Goal: Task Accomplishment & Management: Use online tool/utility

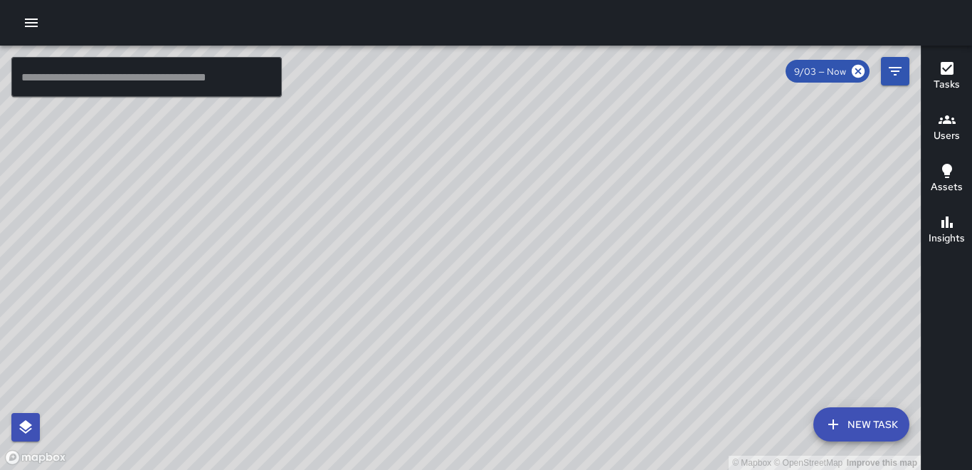
click at [31, 26] on icon "button" at bounding box center [31, 22] width 13 height 9
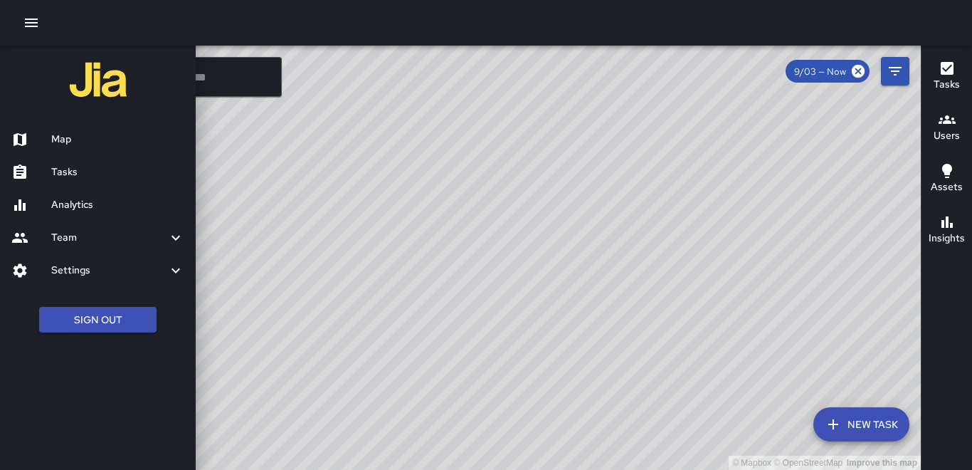
click at [81, 170] on h6 "Tasks" at bounding box center [117, 172] width 133 height 16
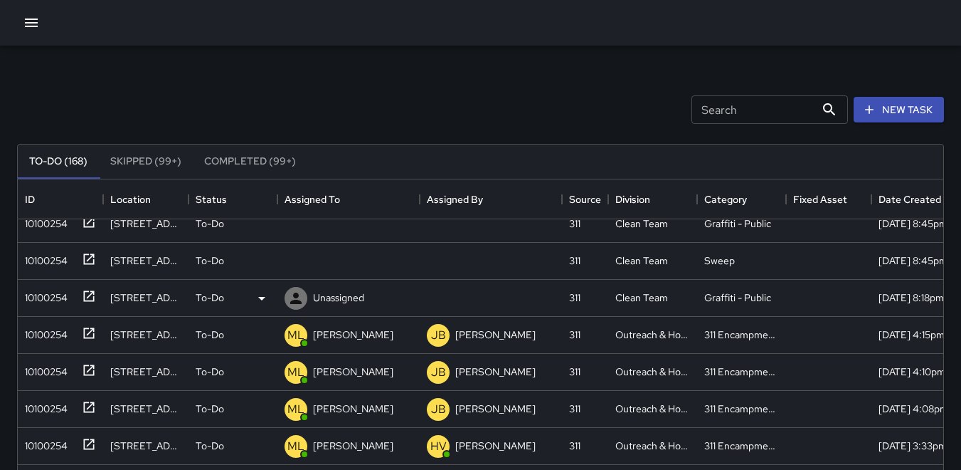
scroll to position [285, 0]
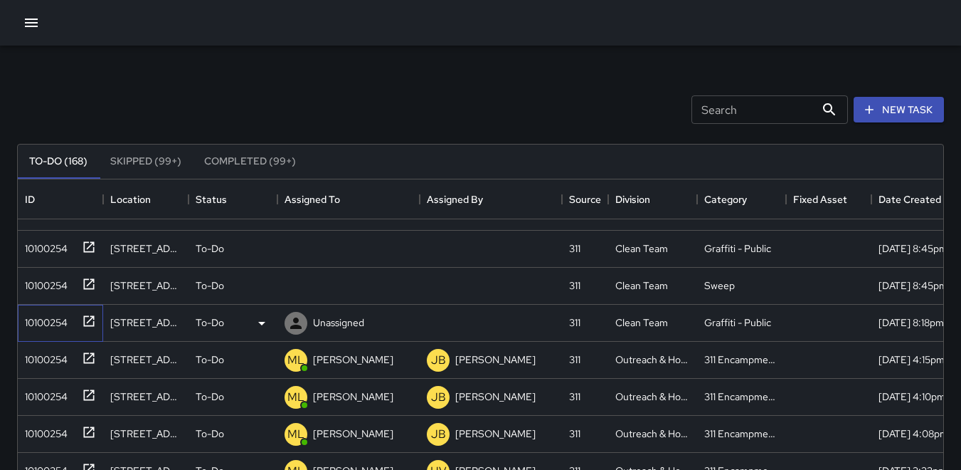
click at [43, 314] on div "10100254" at bounding box center [43, 320] width 48 height 20
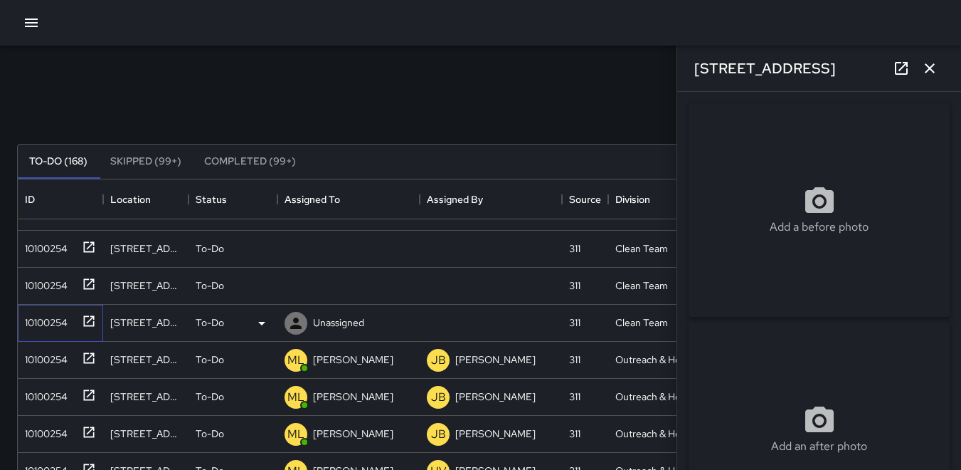
type input "**********"
click at [48, 283] on div "10100254" at bounding box center [43, 283] width 48 height 20
drag, startPoint x: 49, startPoint y: 242, endPoint x: 33, endPoint y: 246, distance: 16.9
click at [46, 246] on div "10100254" at bounding box center [43, 246] width 48 height 20
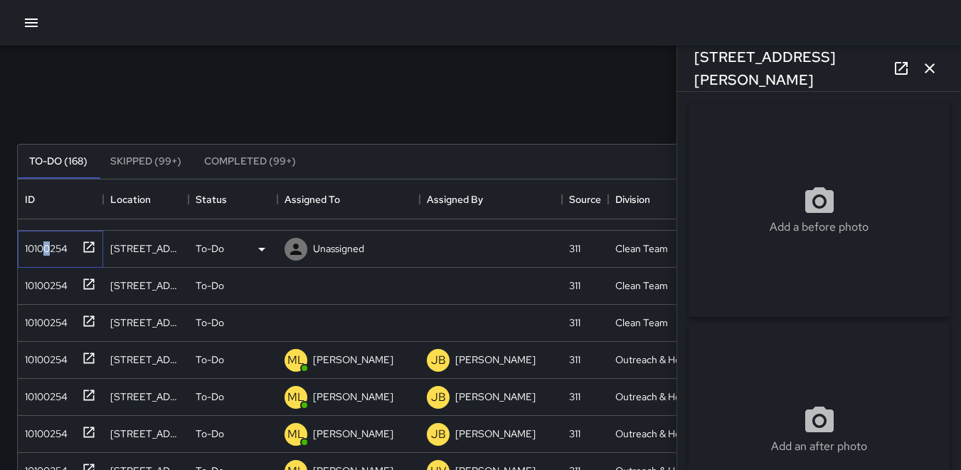
type input "**********"
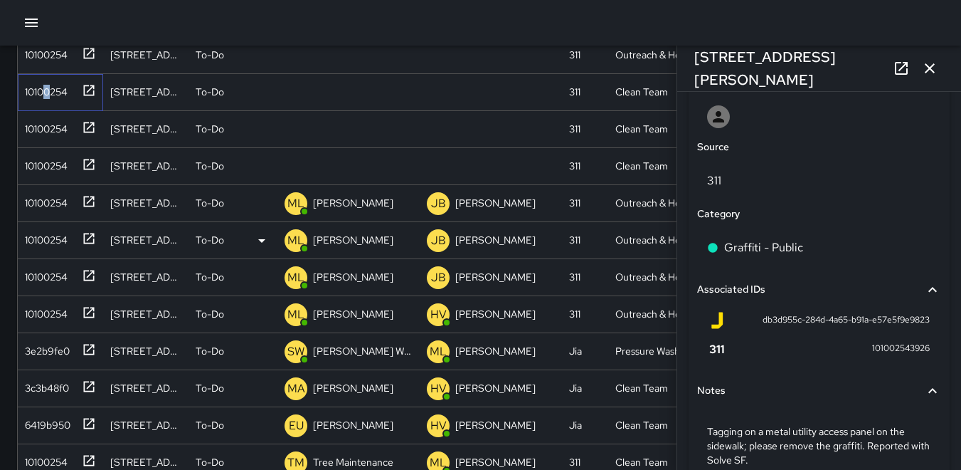
scroll to position [142, 0]
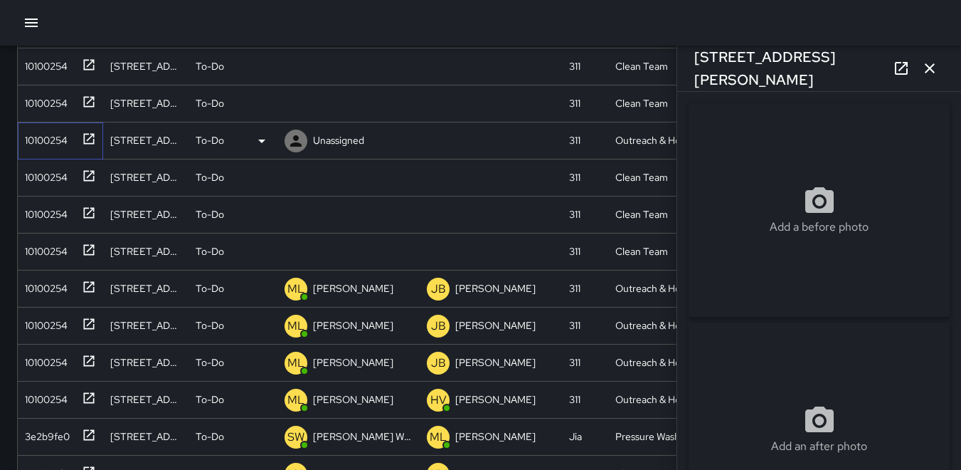
click at [60, 133] on div "10100254" at bounding box center [43, 137] width 48 height 20
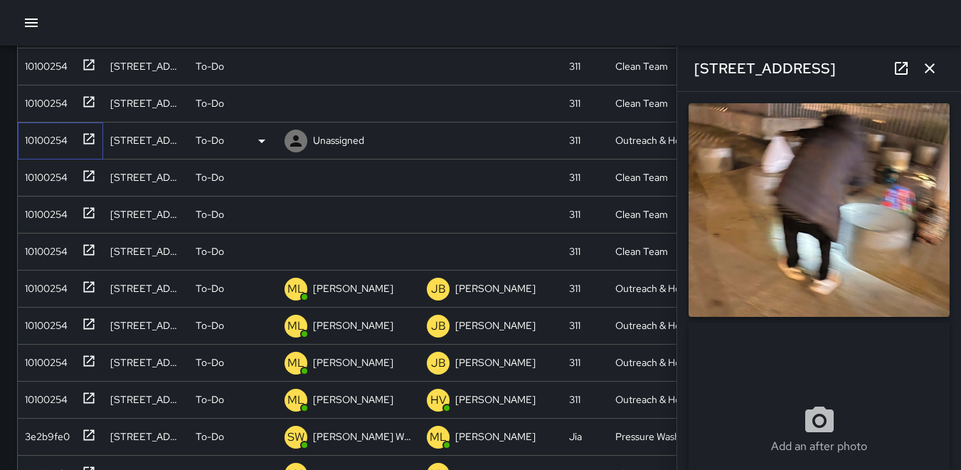
type input "**********"
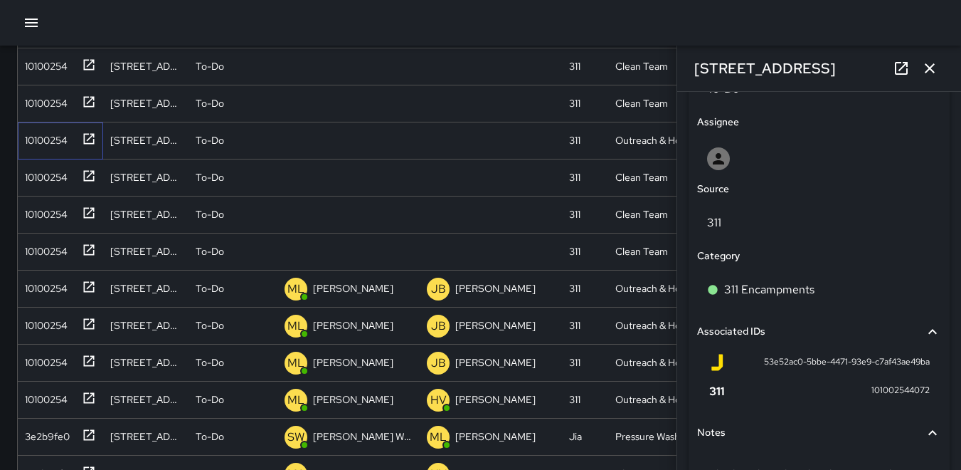
scroll to position [838, 0]
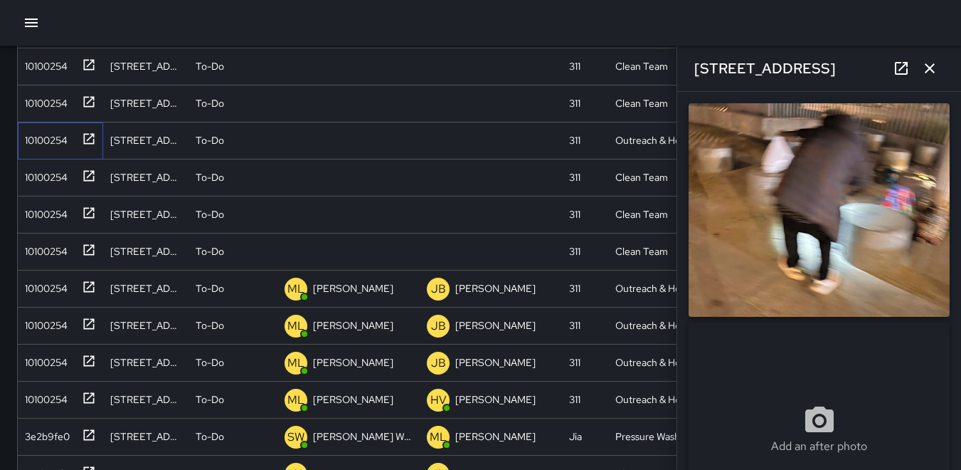
type input "**********"
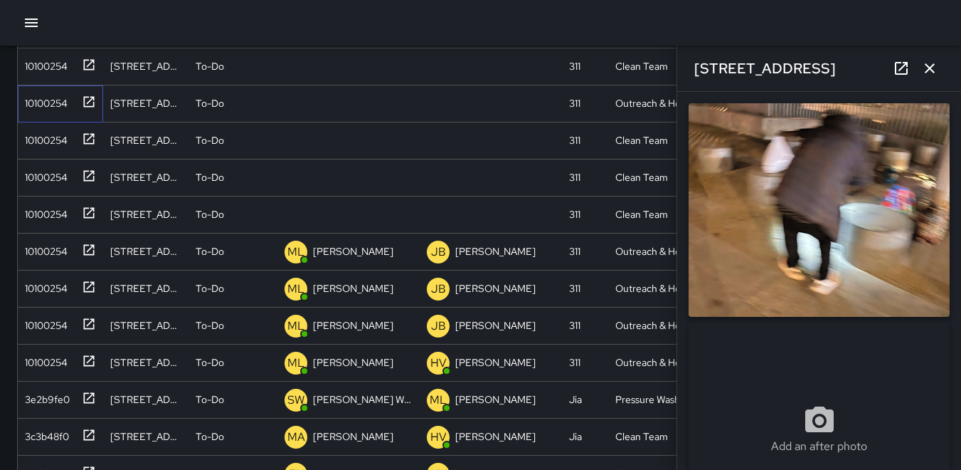
scroll to position [142, 0]
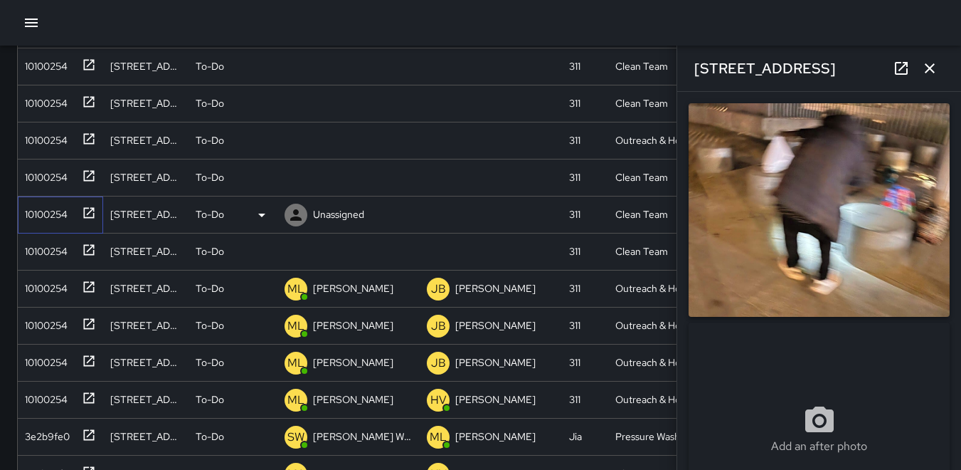
click at [51, 208] on div "10100254" at bounding box center [43, 211] width 48 height 20
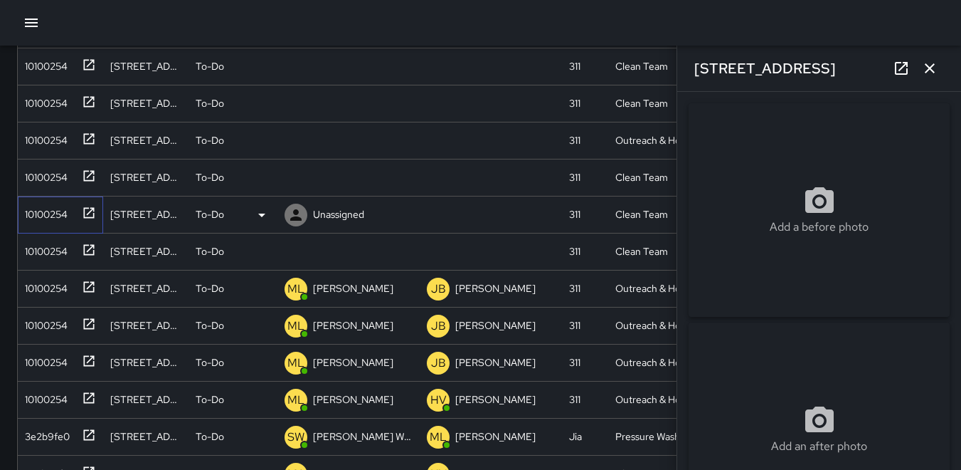
type input "**********"
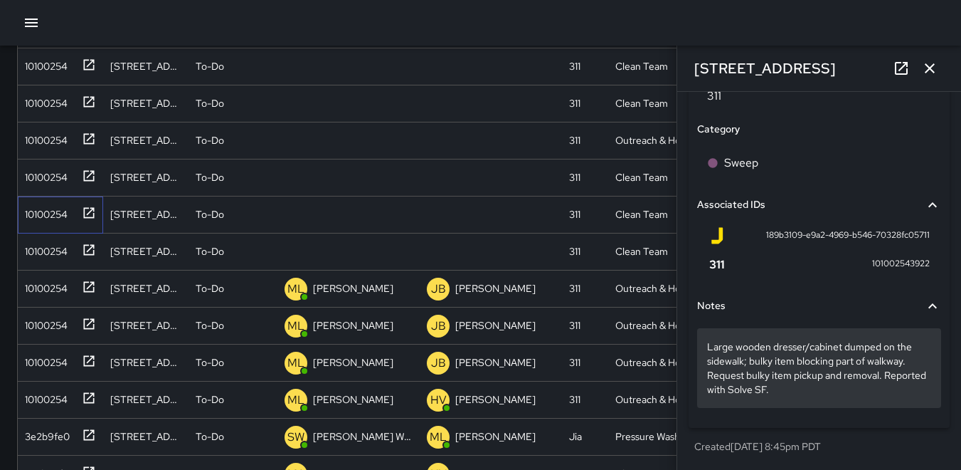
scroll to position [852, 0]
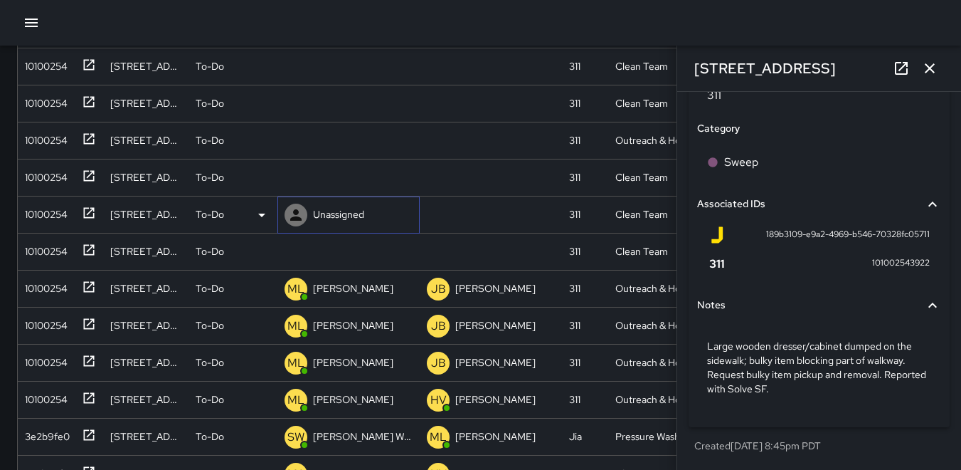
click at [290, 214] on icon at bounding box center [295, 214] width 17 height 17
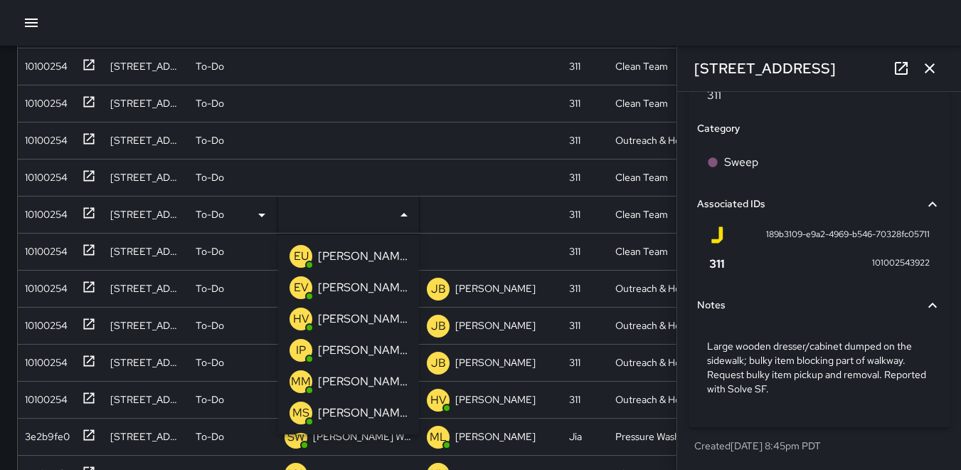
click at [297, 325] on p "HV" at bounding box center [301, 318] width 16 height 17
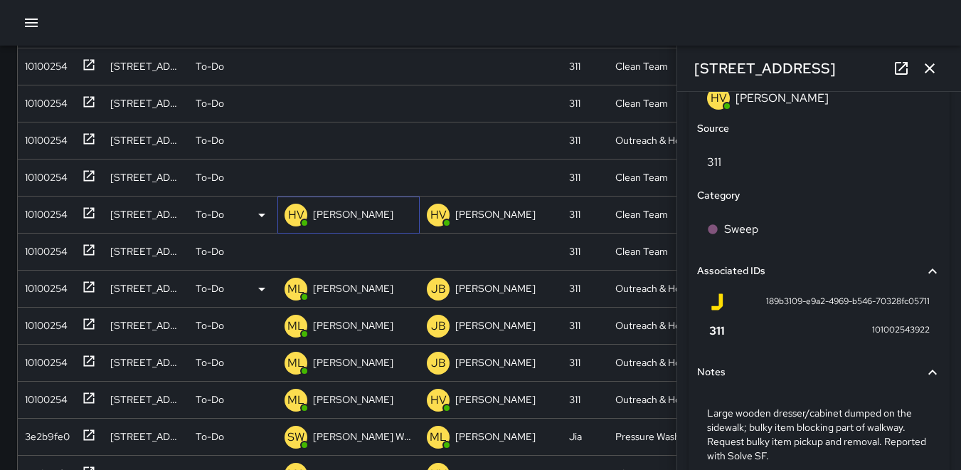
scroll to position [919, 0]
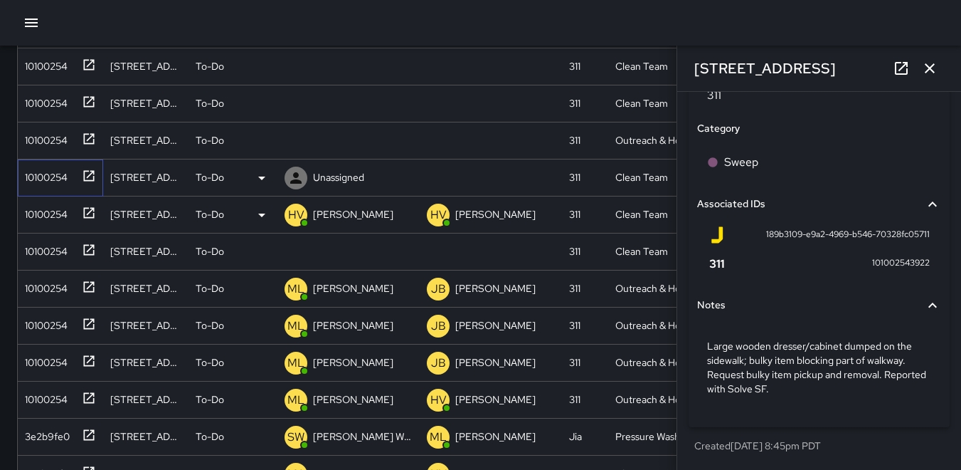
click at [51, 180] on div "10100254" at bounding box center [43, 174] width 48 height 20
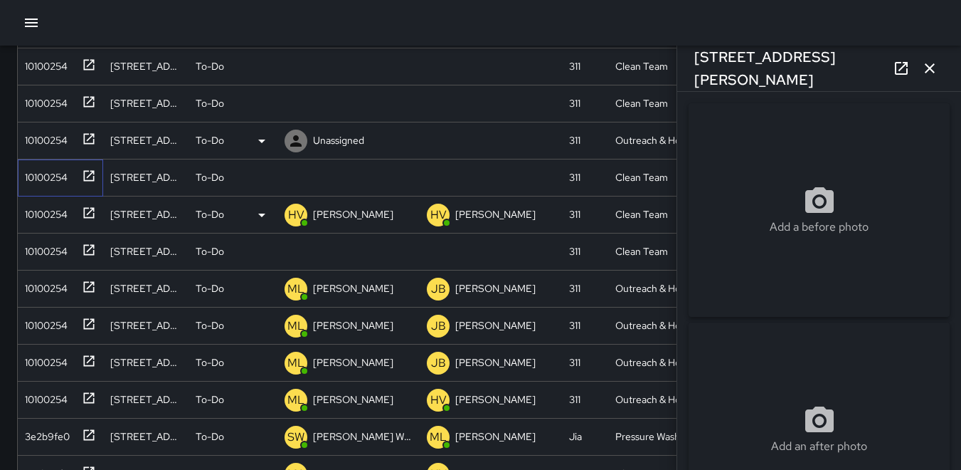
type input "**********"
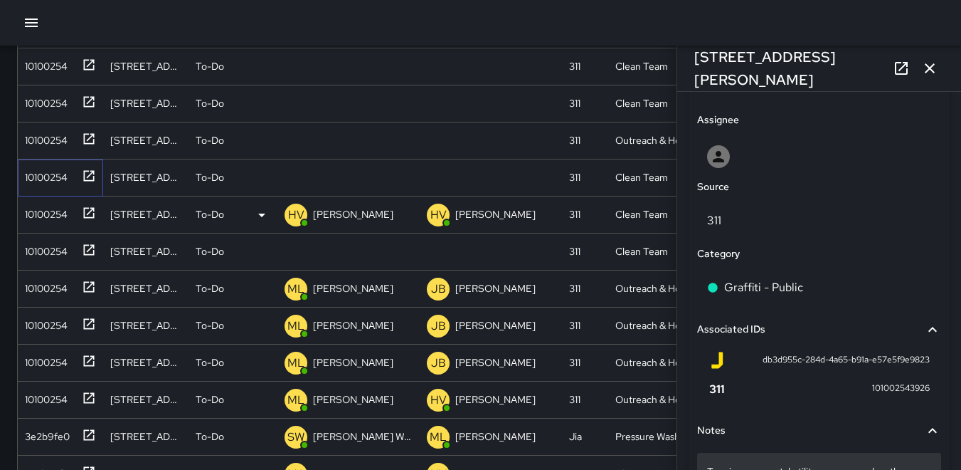
scroll to position [838, 0]
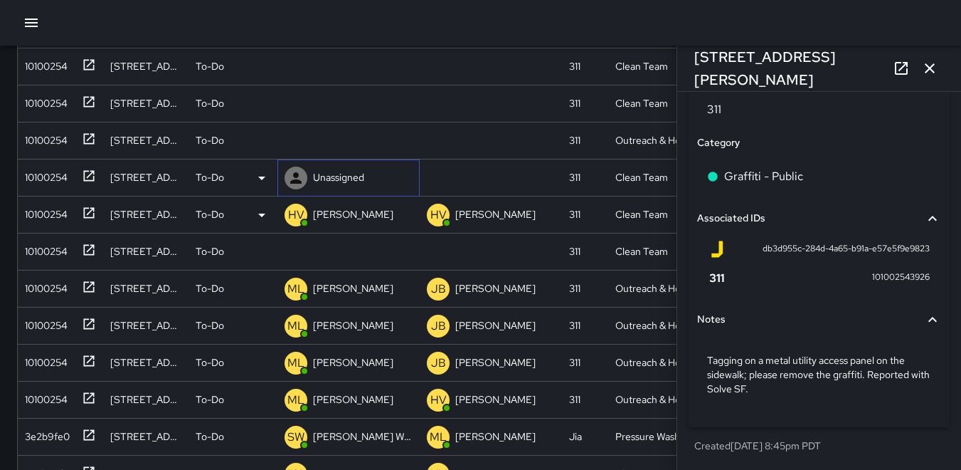
click at [292, 173] on icon at bounding box center [295, 177] width 17 height 17
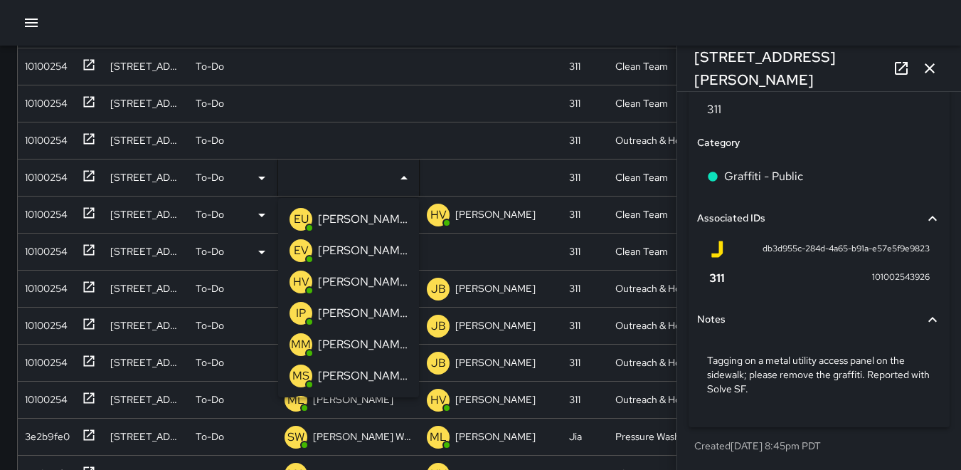
drag, startPoint x: 300, startPoint y: 280, endPoint x: 293, endPoint y: 268, distance: 13.1
click at [299, 280] on p "HV" at bounding box center [301, 281] width 16 height 17
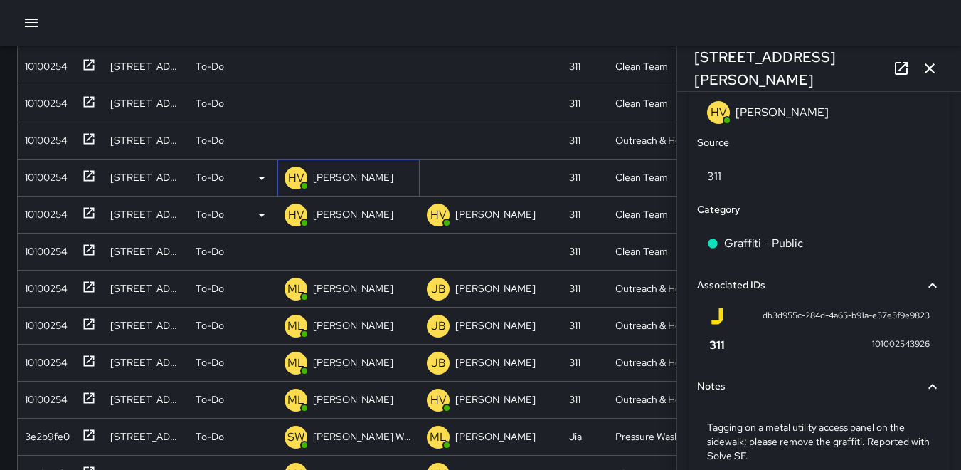
scroll to position [905, 0]
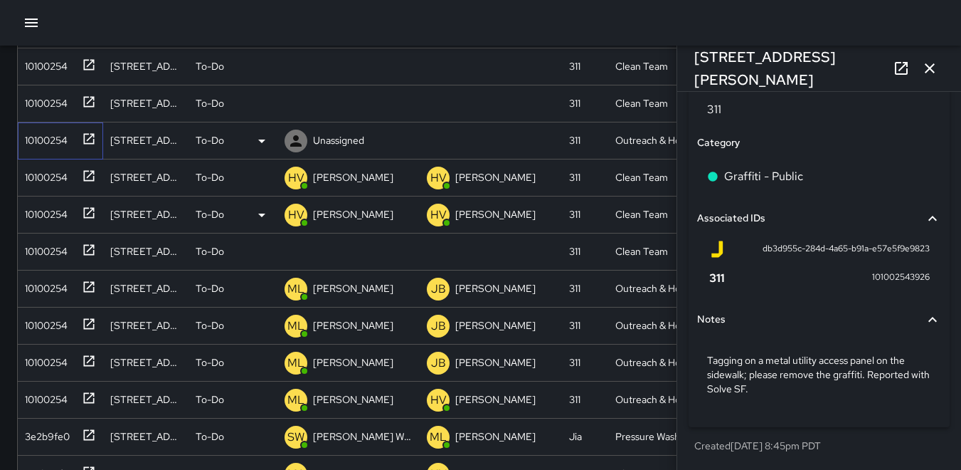
click at [66, 142] on div "10100254" at bounding box center [43, 137] width 48 height 20
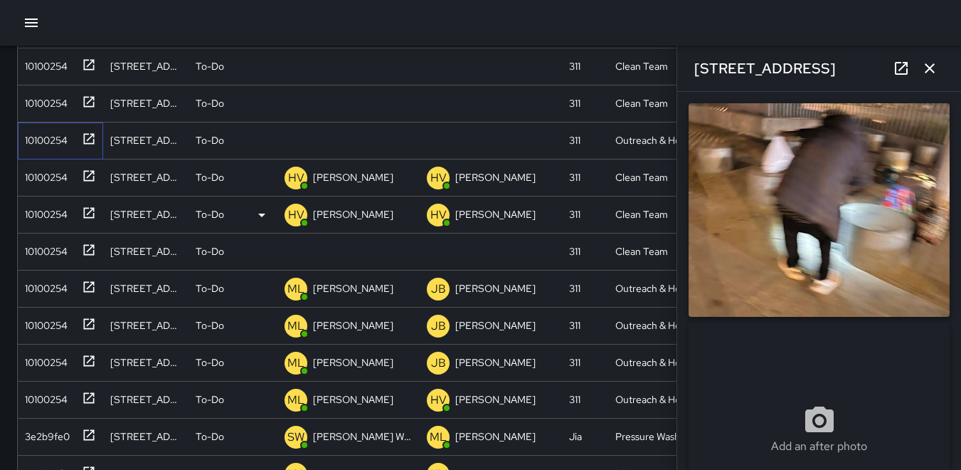
type input "**********"
click at [290, 149] on div at bounding box center [296, 140] width 23 height 23
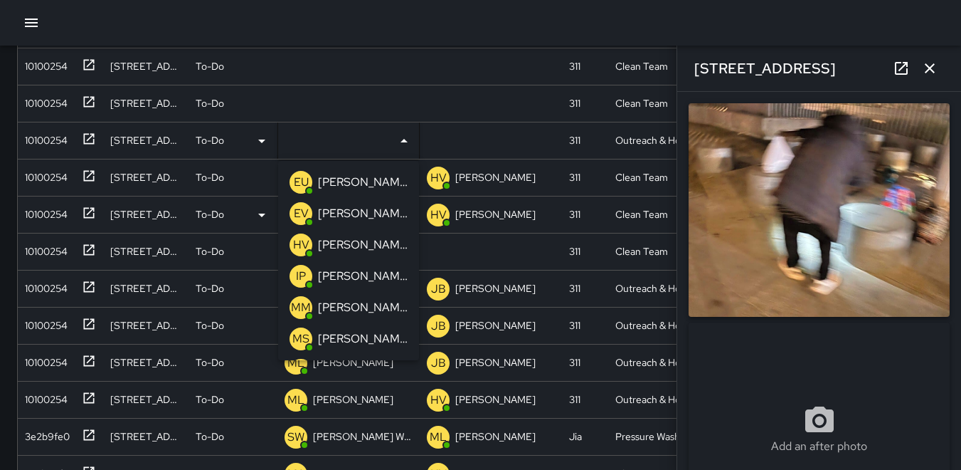
click at [301, 241] on p "HV" at bounding box center [301, 244] width 16 height 17
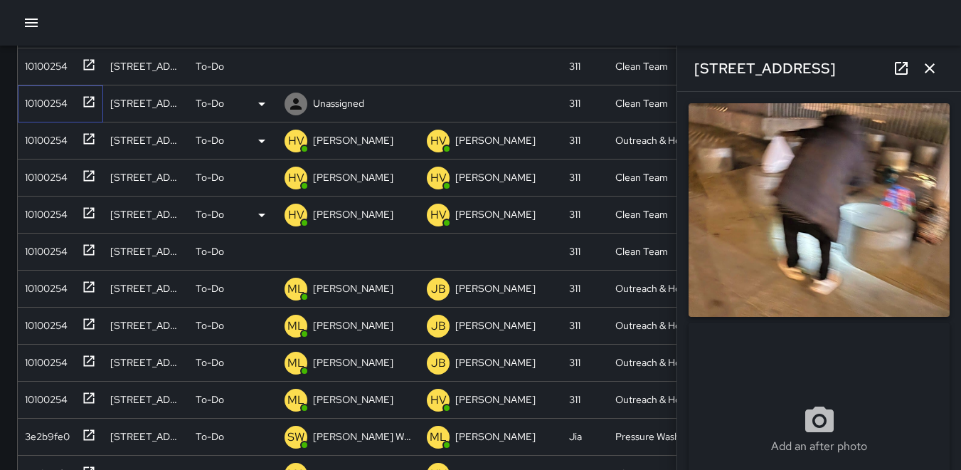
click at [68, 112] on div "10100254" at bounding box center [60, 103] width 85 height 37
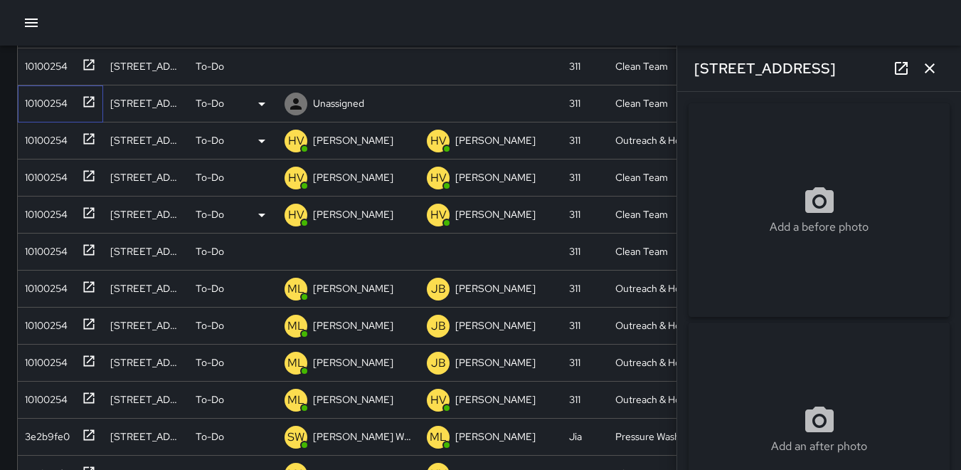
type input "**********"
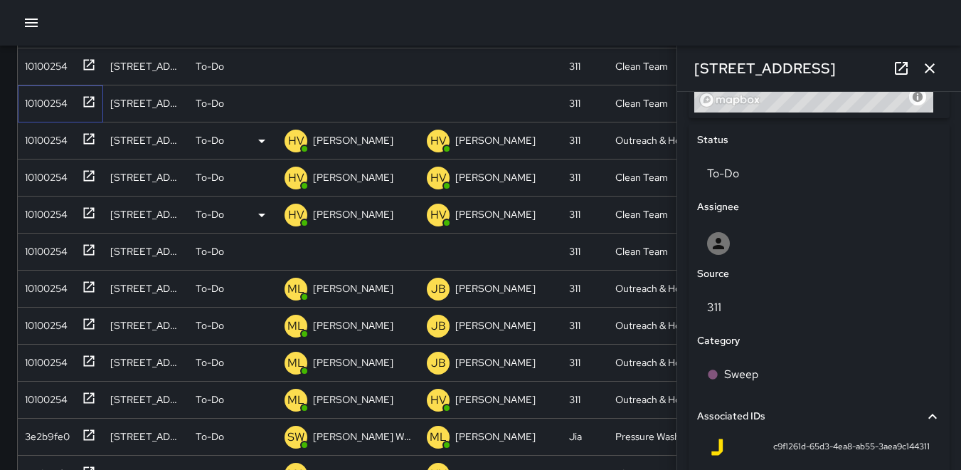
scroll to position [838, 0]
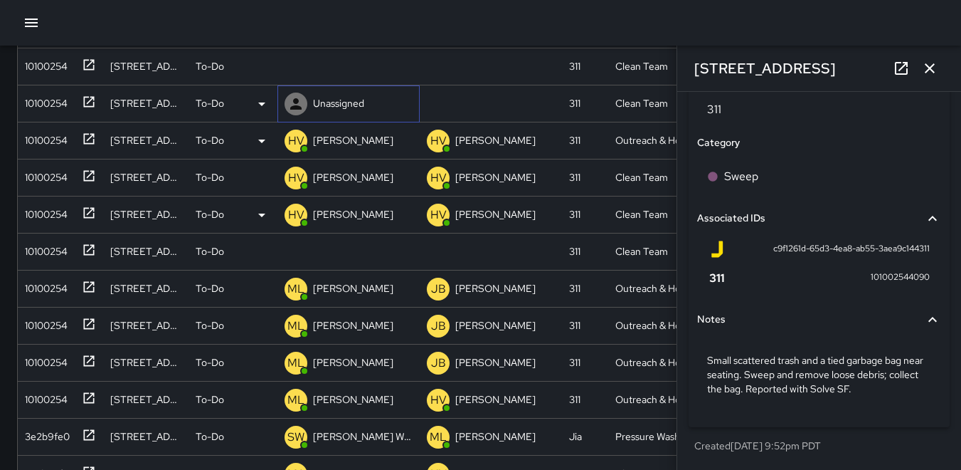
click at [296, 104] on icon at bounding box center [295, 103] width 17 height 17
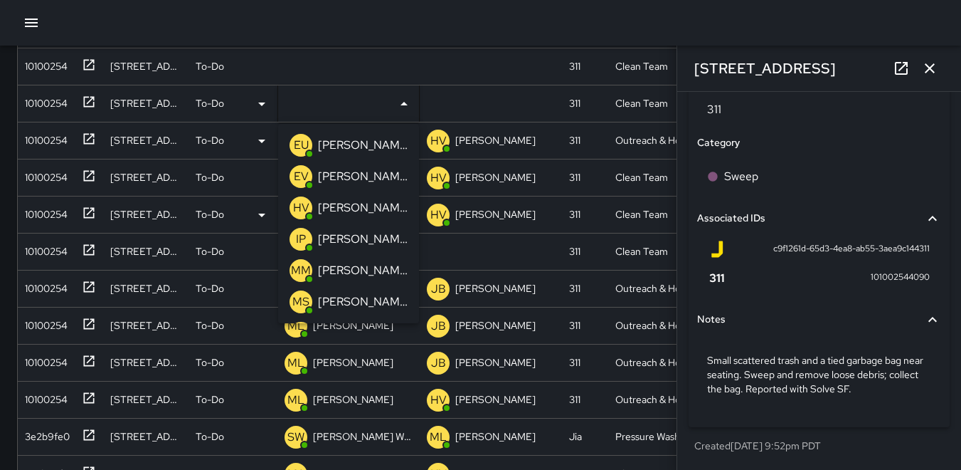
click at [302, 210] on p "HV" at bounding box center [301, 207] width 16 height 17
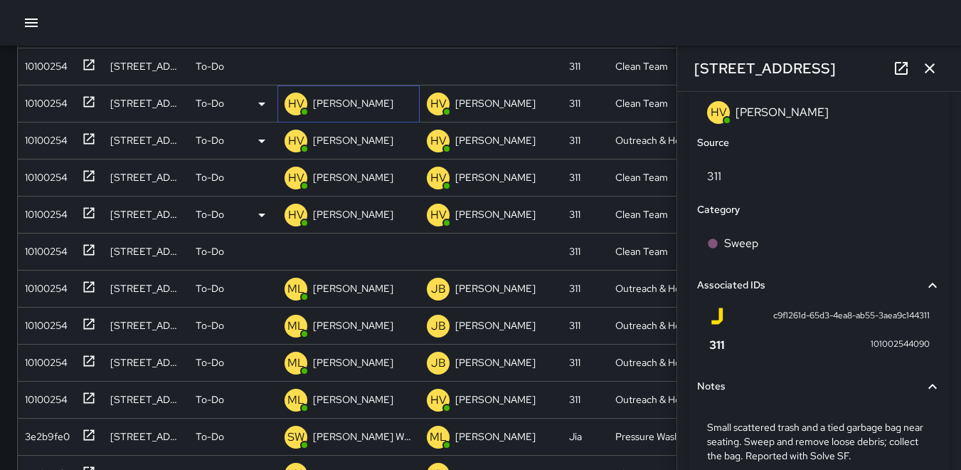
scroll to position [905, 0]
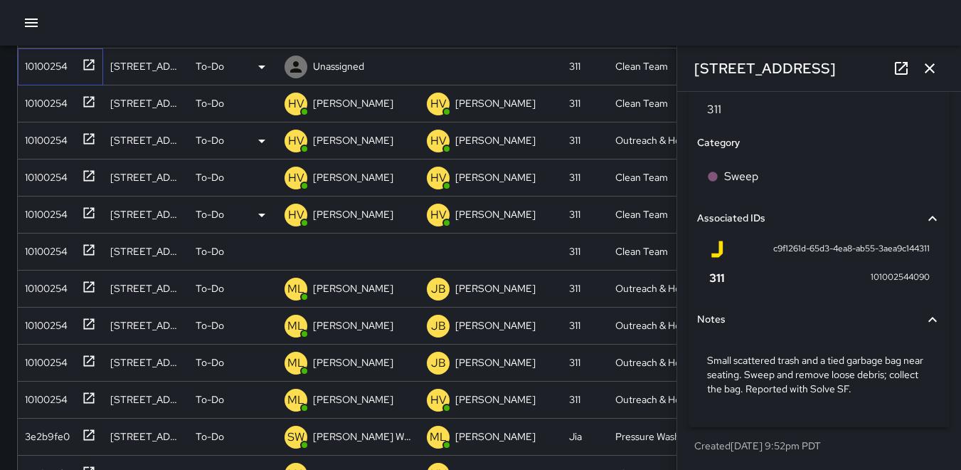
click at [53, 66] on div "10100254" at bounding box center [43, 63] width 48 height 20
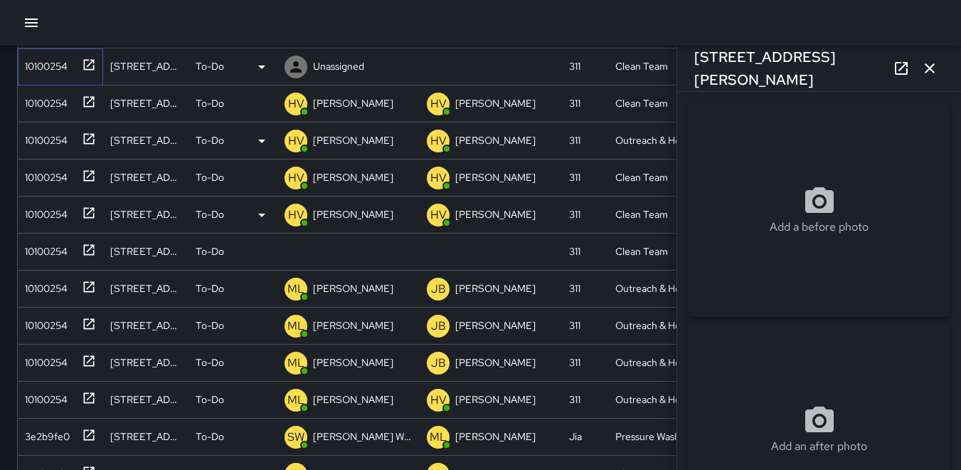
type input "**********"
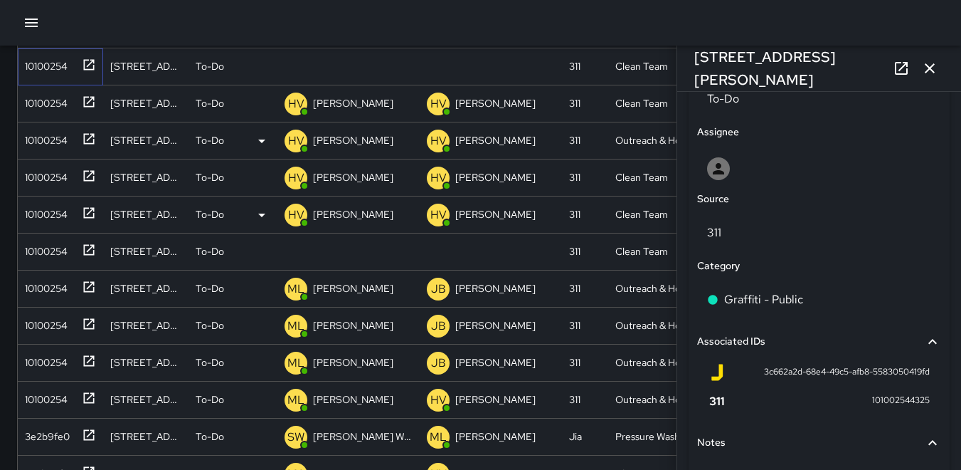
scroll to position [838, 0]
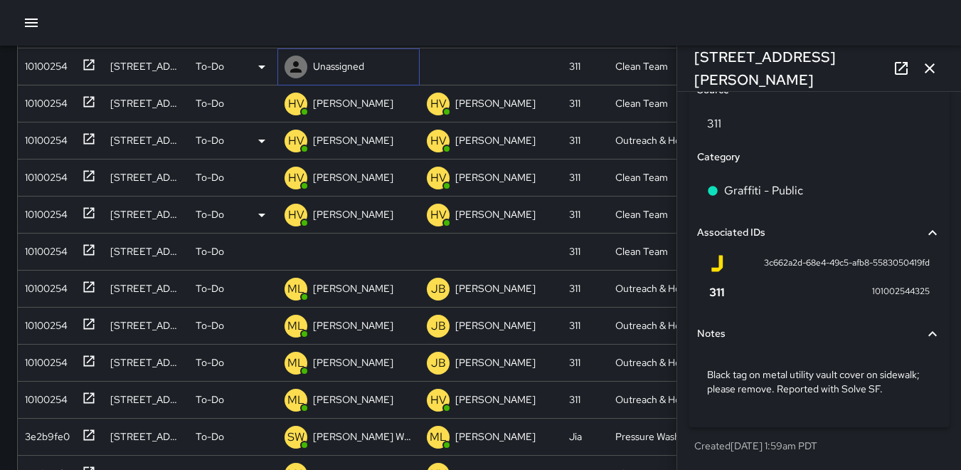
click at [293, 68] on icon at bounding box center [295, 66] width 17 height 17
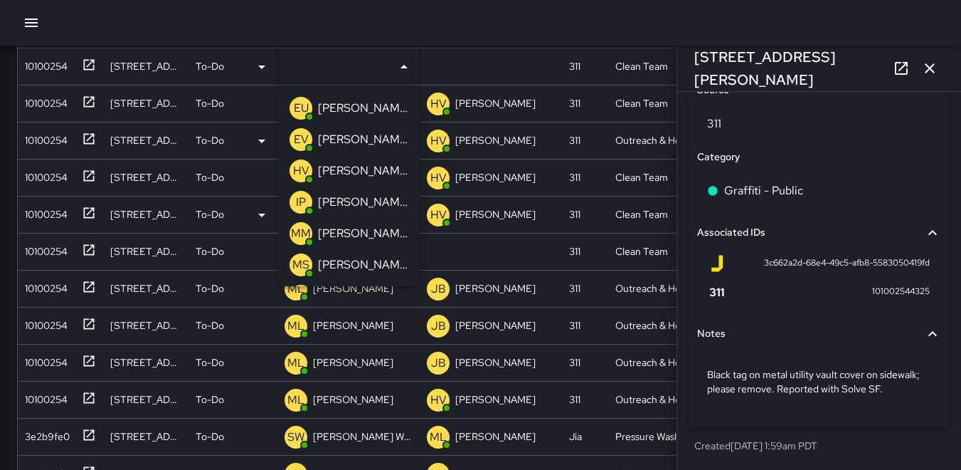
click at [300, 175] on p "HV" at bounding box center [301, 170] width 16 height 17
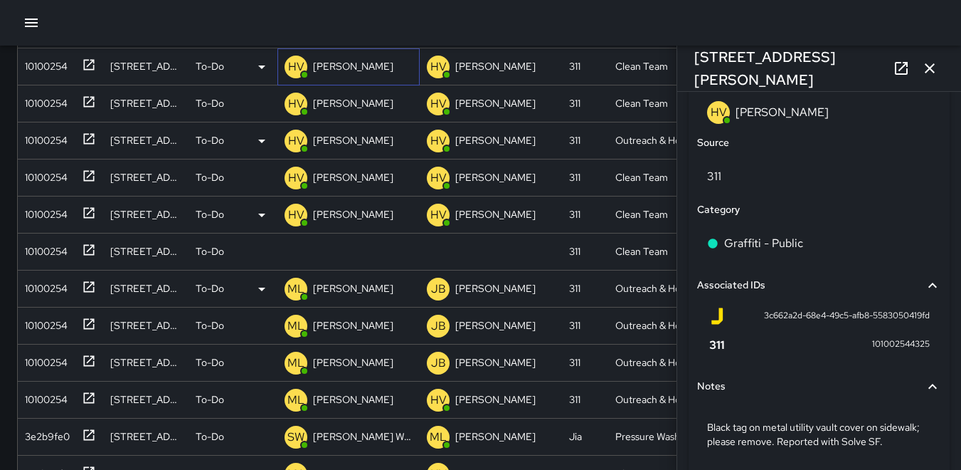
scroll to position [905, 0]
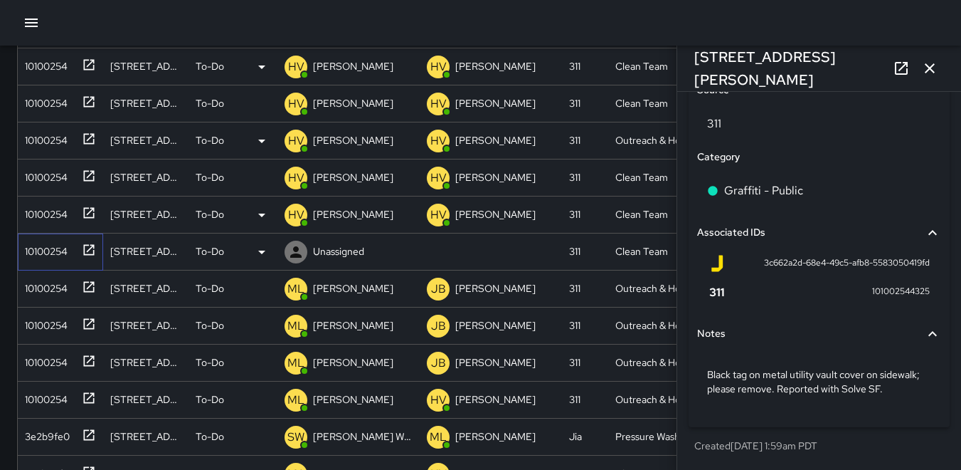
click at [51, 253] on div "10100254" at bounding box center [43, 248] width 48 height 20
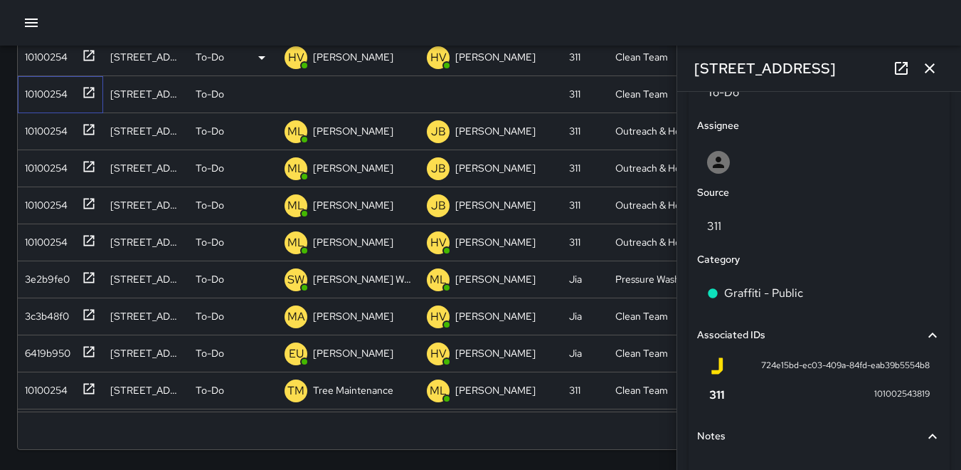
scroll to position [838, 0]
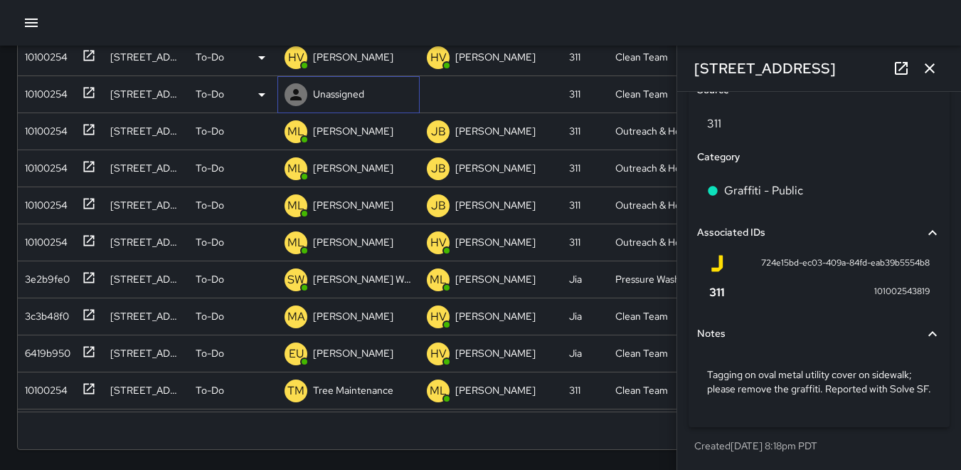
click at [294, 87] on icon at bounding box center [295, 94] width 17 height 17
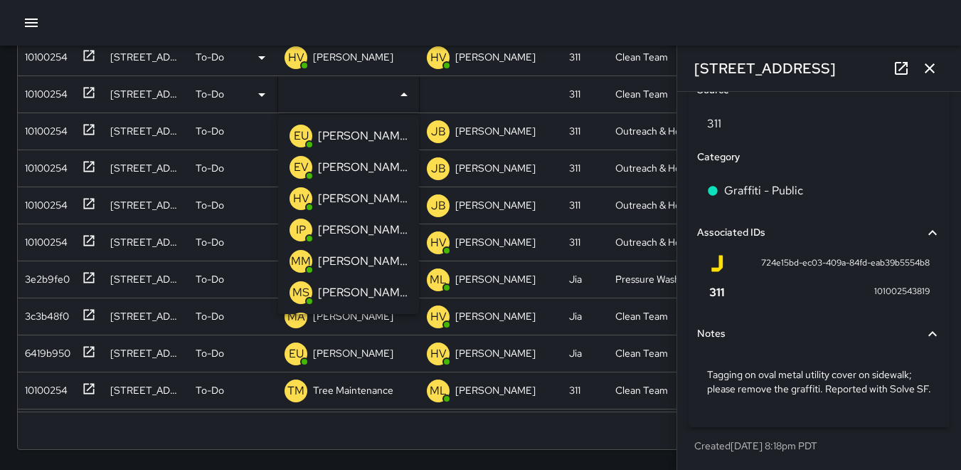
click at [296, 201] on p "HV" at bounding box center [301, 198] width 16 height 17
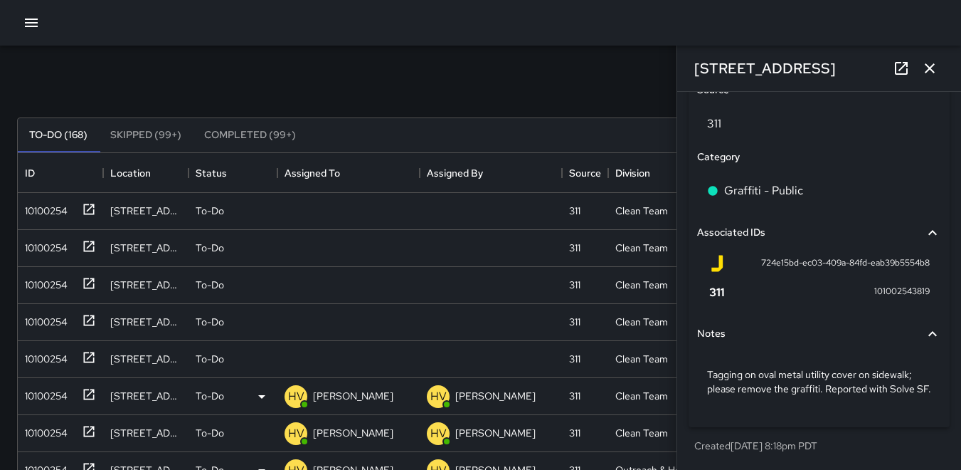
scroll to position [15, 0]
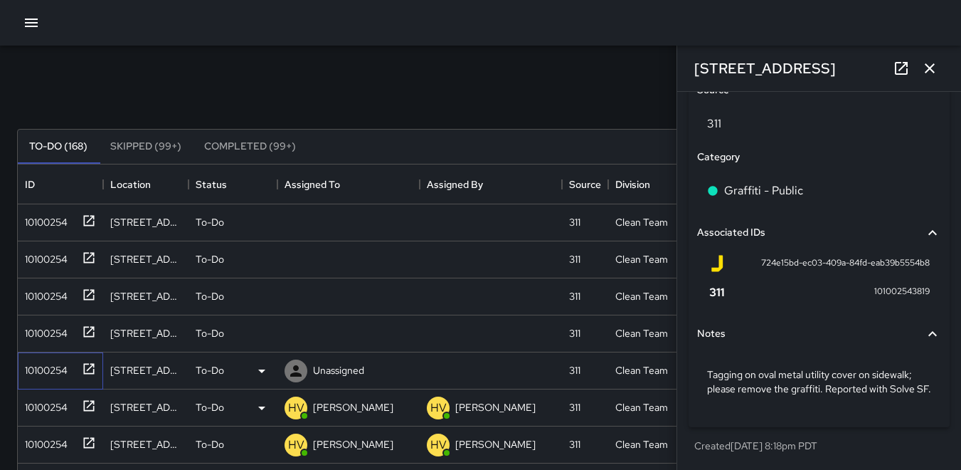
click at [53, 362] on div "10100254" at bounding box center [43, 367] width 48 height 20
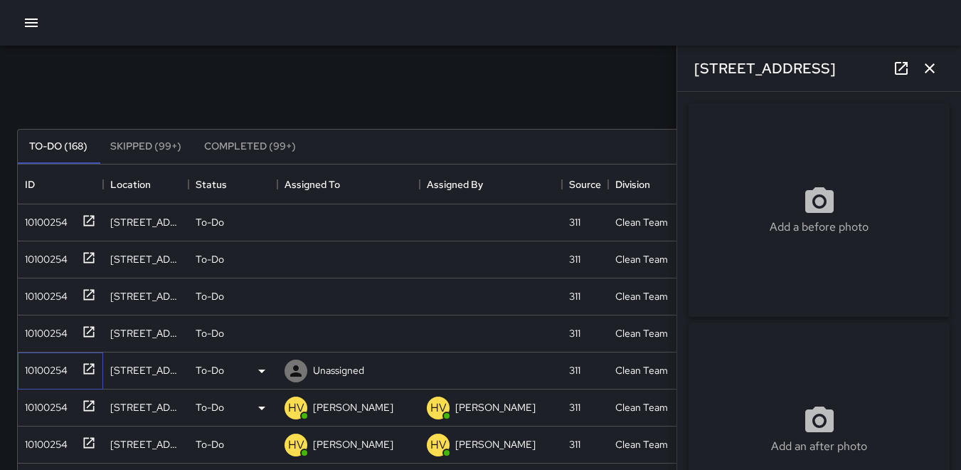
type input "**********"
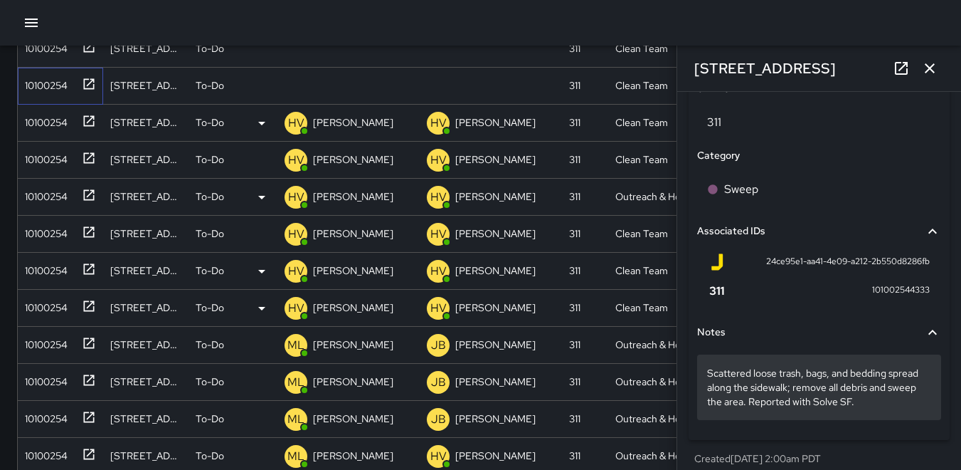
scroll to position [838, 0]
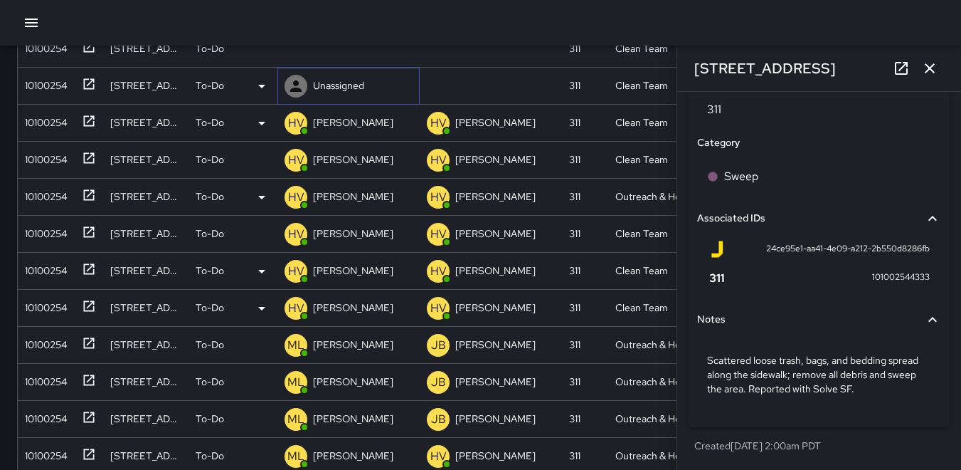
click at [294, 89] on icon at bounding box center [295, 85] width 11 height 11
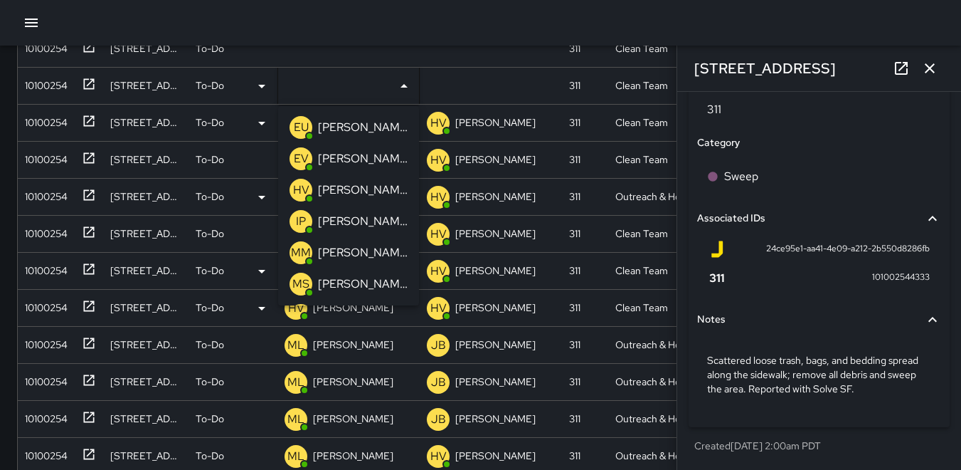
click at [300, 191] on p "HV" at bounding box center [301, 189] width 16 height 17
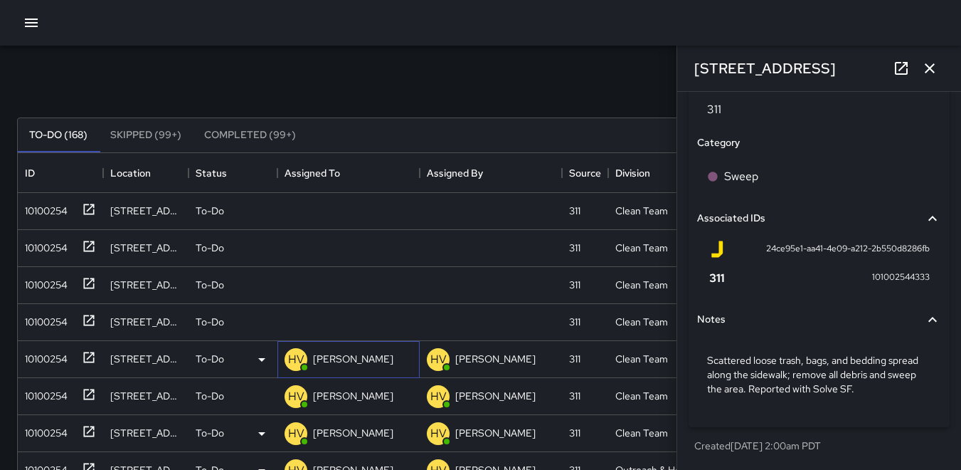
scroll to position [15, 0]
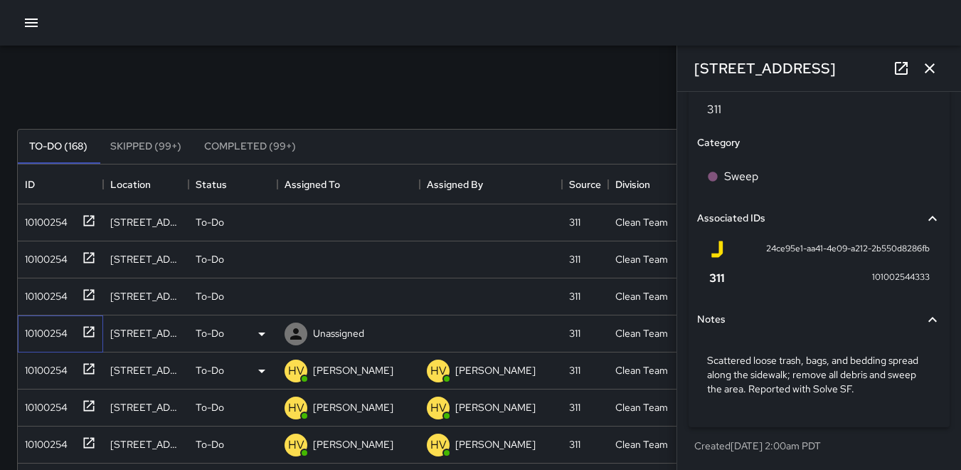
click at [41, 324] on div "10100254" at bounding box center [43, 330] width 48 height 20
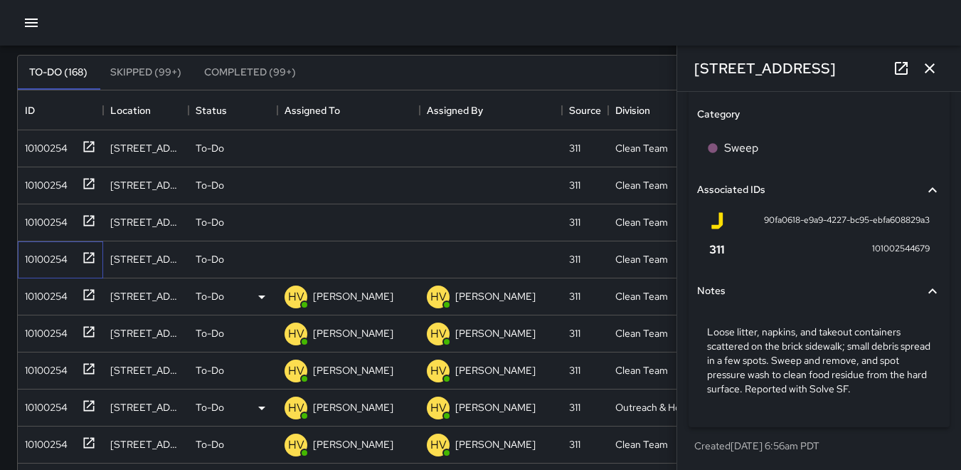
scroll to position [86, 0]
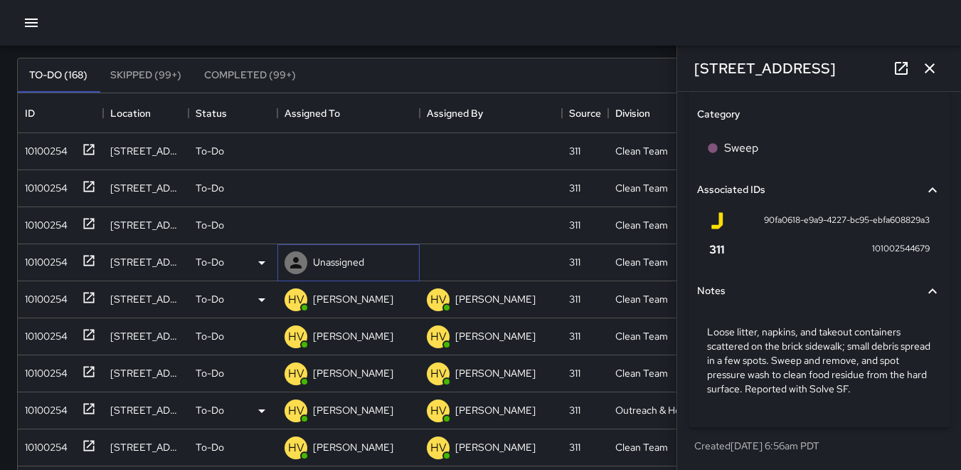
click at [293, 260] on icon at bounding box center [295, 262] width 17 height 17
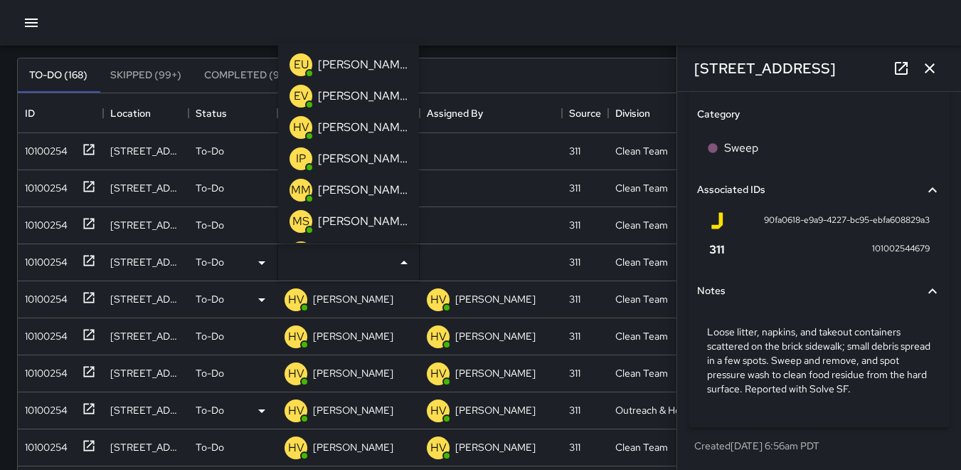
click at [301, 60] on p "EU" at bounding box center [301, 64] width 15 height 17
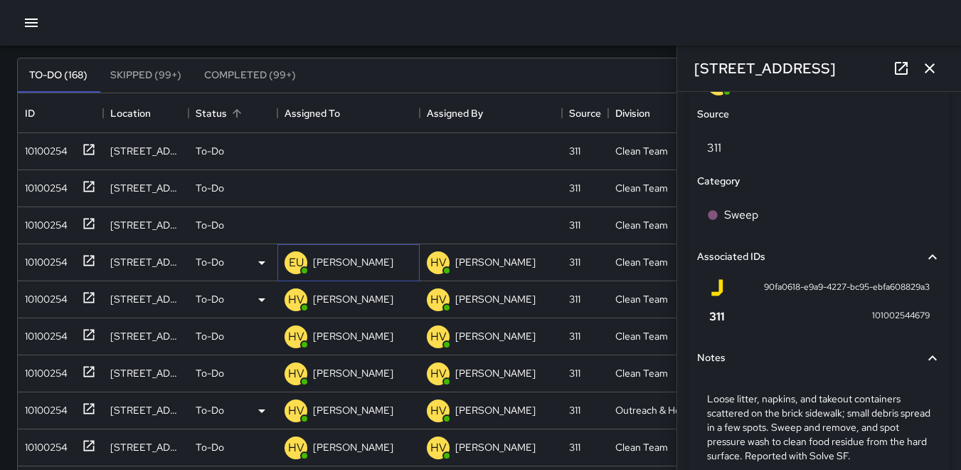
scroll to position [934, 0]
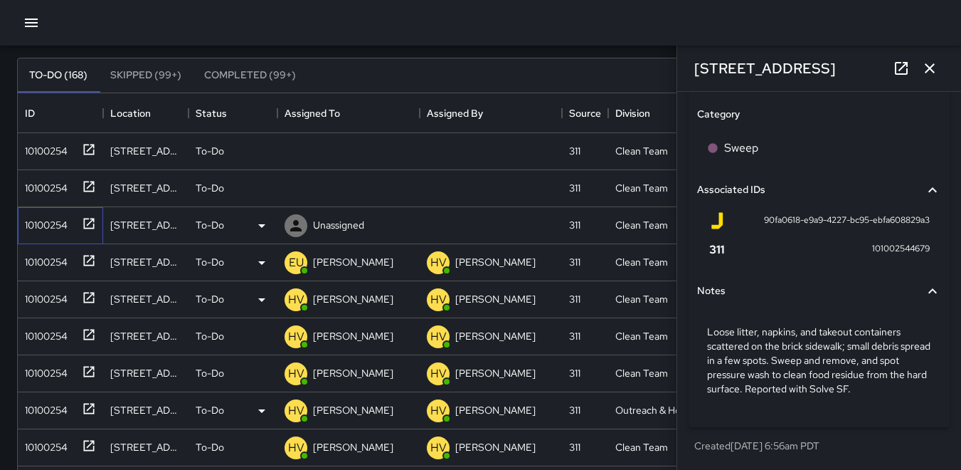
click at [48, 223] on div "10100254" at bounding box center [43, 222] width 48 height 20
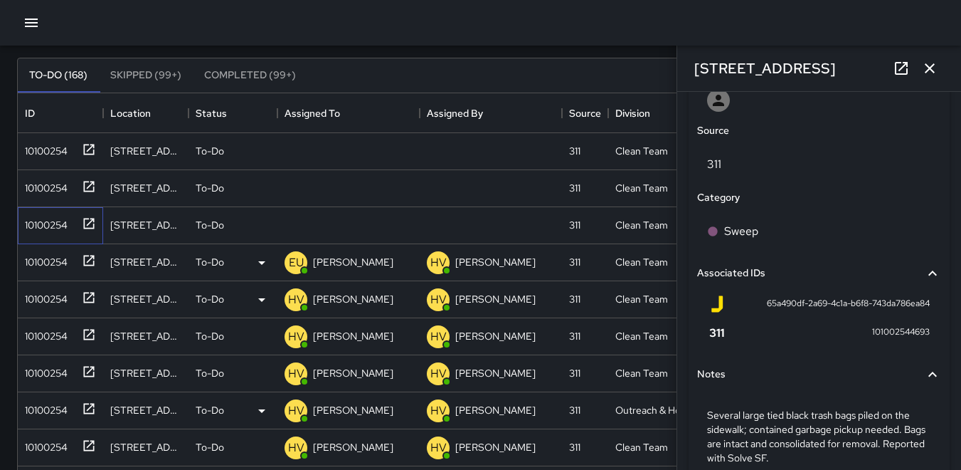
scroll to position [852, 0]
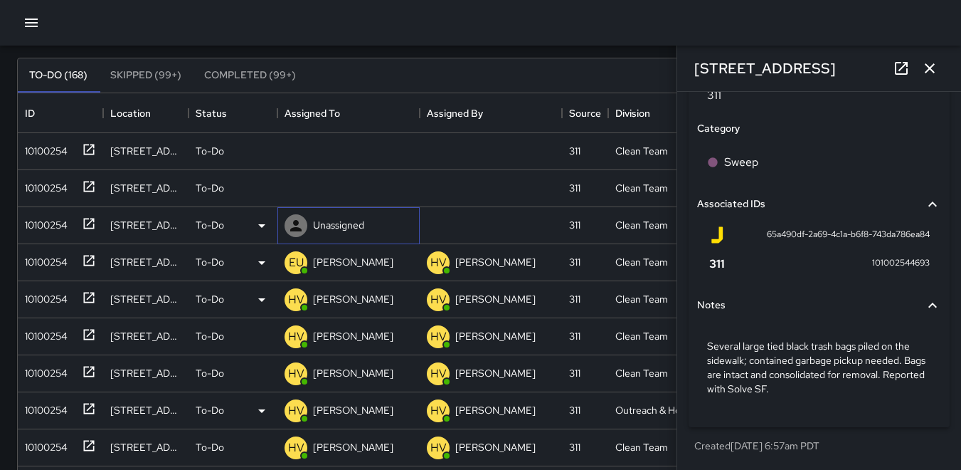
click at [295, 221] on icon at bounding box center [295, 225] width 11 height 11
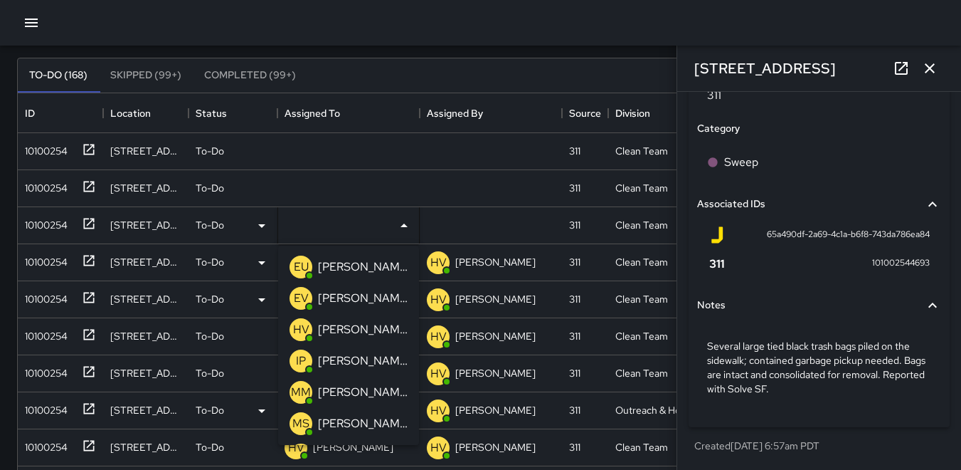
click at [299, 324] on p "HV" at bounding box center [301, 329] width 16 height 17
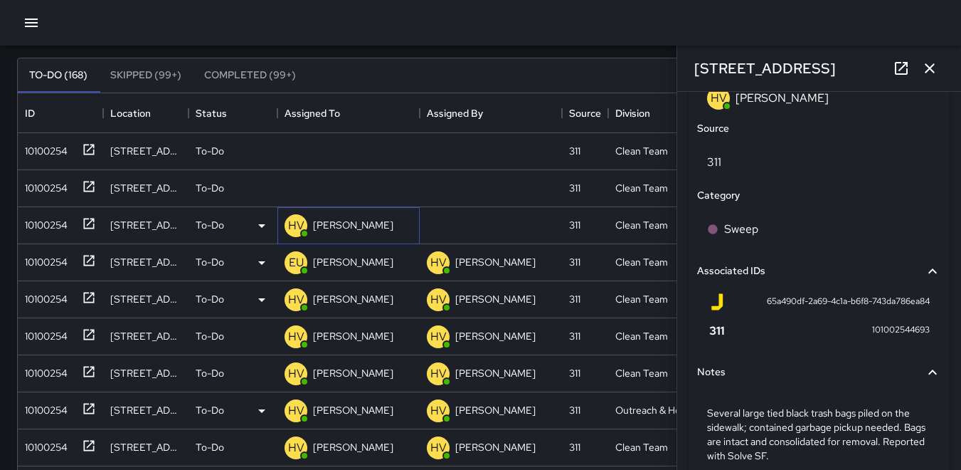
scroll to position [919, 0]
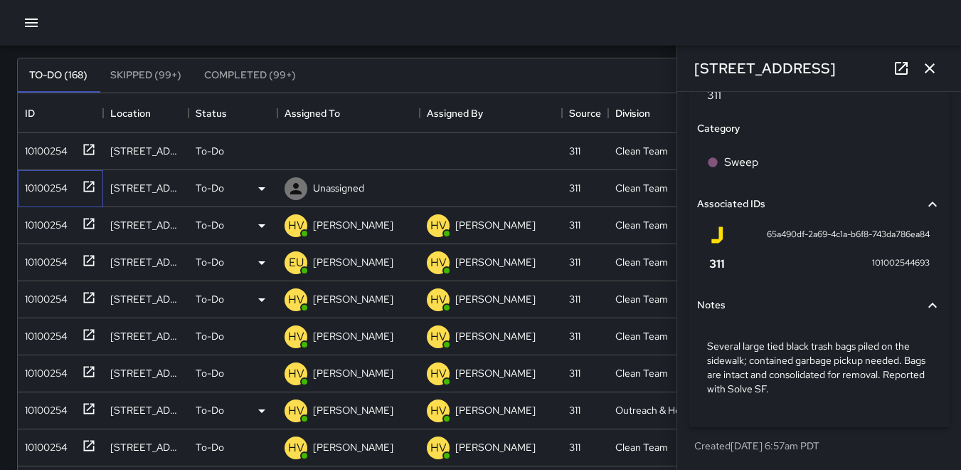
click at [50, 184] on div "10100254" at bounding box center [43, 185] width 48 height 20
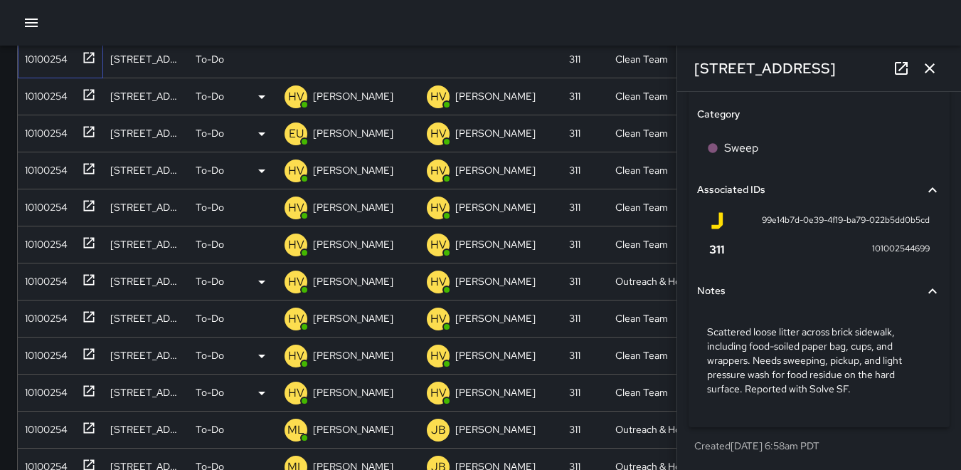
scroll to position [157, 0]
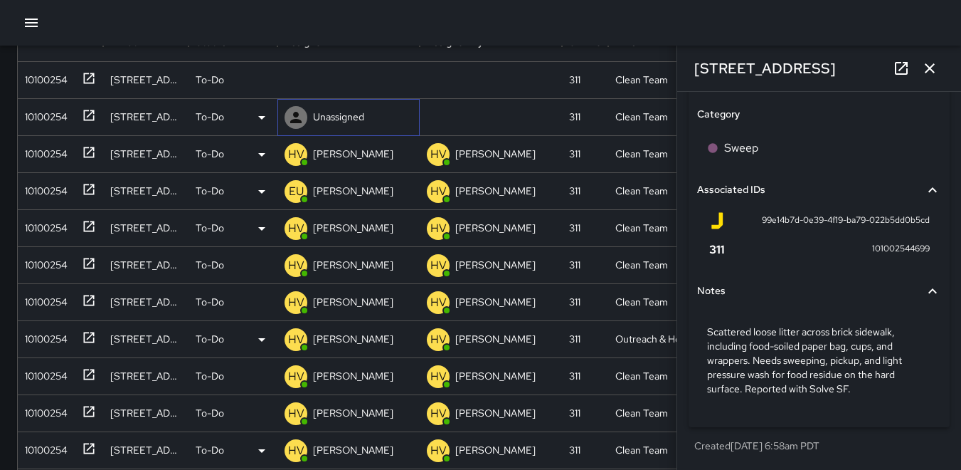
click at [292, 116] on icon at bounding box center [295, 117] width 17 height 17
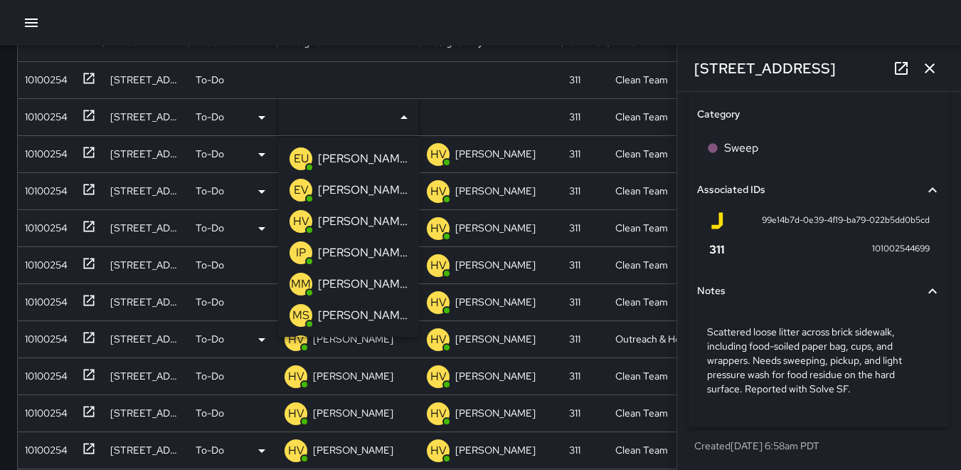
click at [302, 154] on p "EU" at bounding box center [301, 158] width 15 height 17
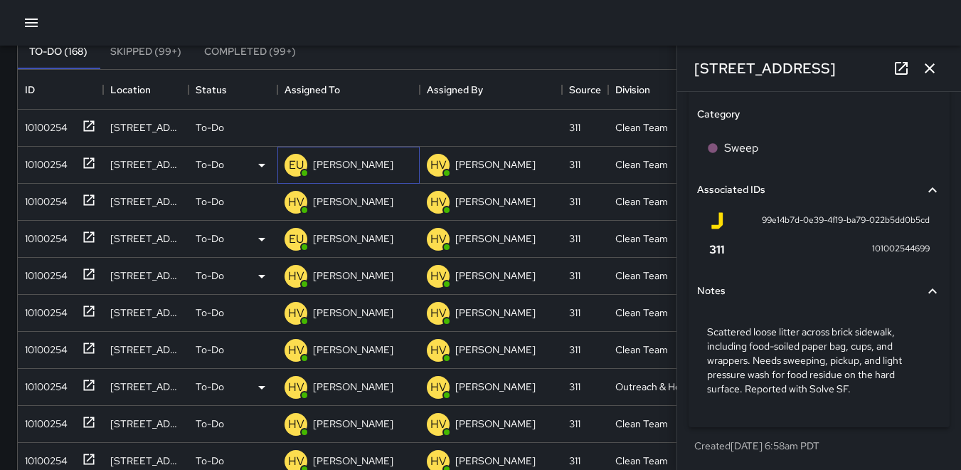
scroll to position [86, 0]
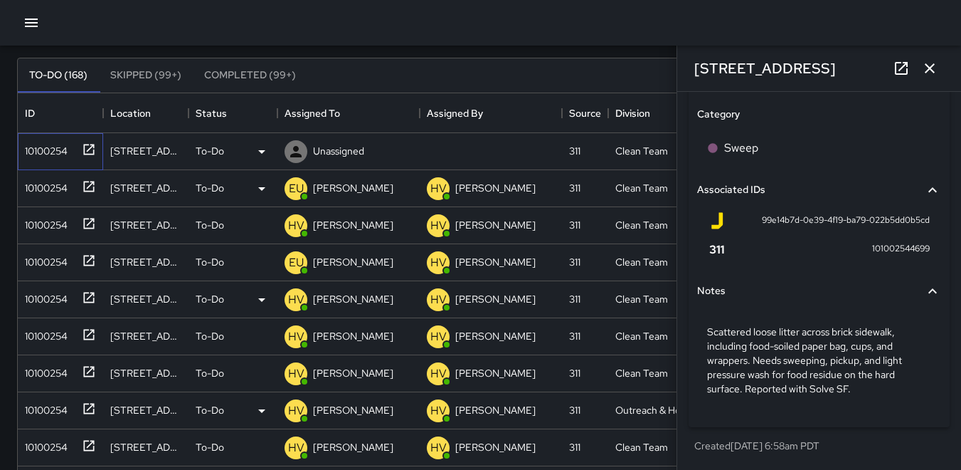
click at [43, 157] on div "10100254" at bounding box center [43, 148] width 48 height 20
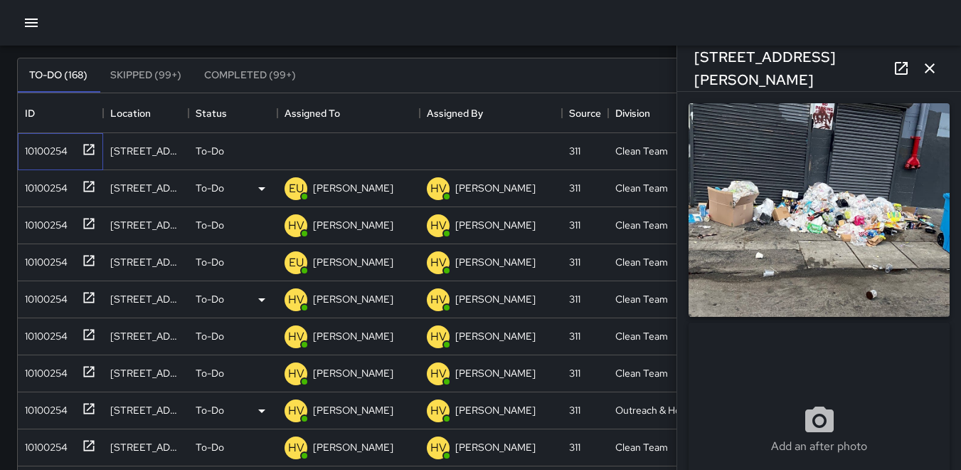
type input "**********"
click at [295, 151] on icon at bounding box center [295, 151] width 11 height 11
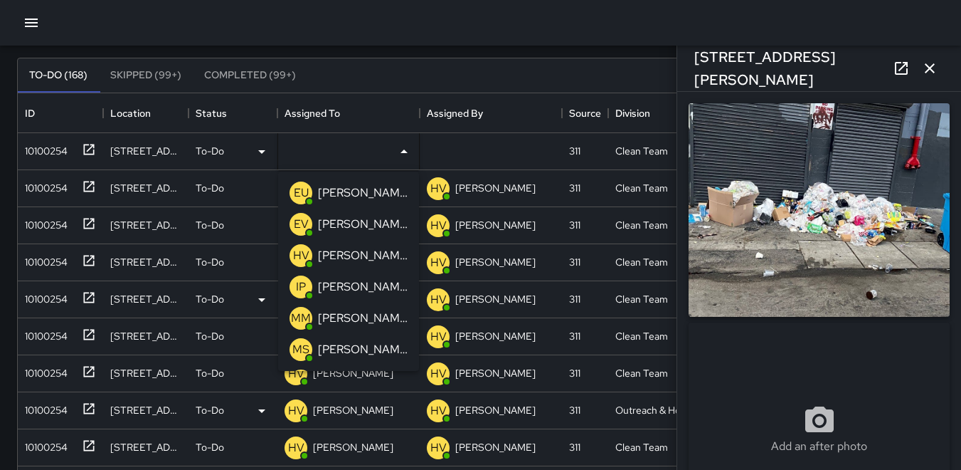
click at [300, 258] on p "HV" at bounding box center [301, 255] width 16 height 17
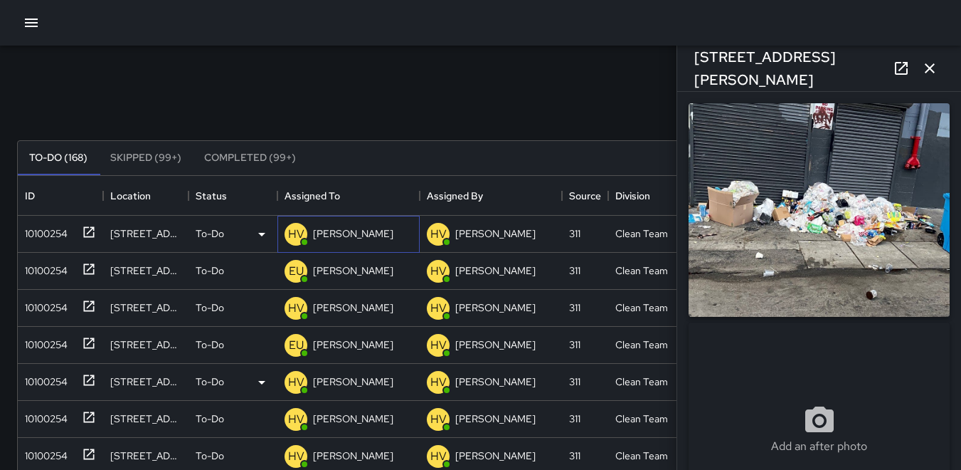
scroll to position [0, 0]
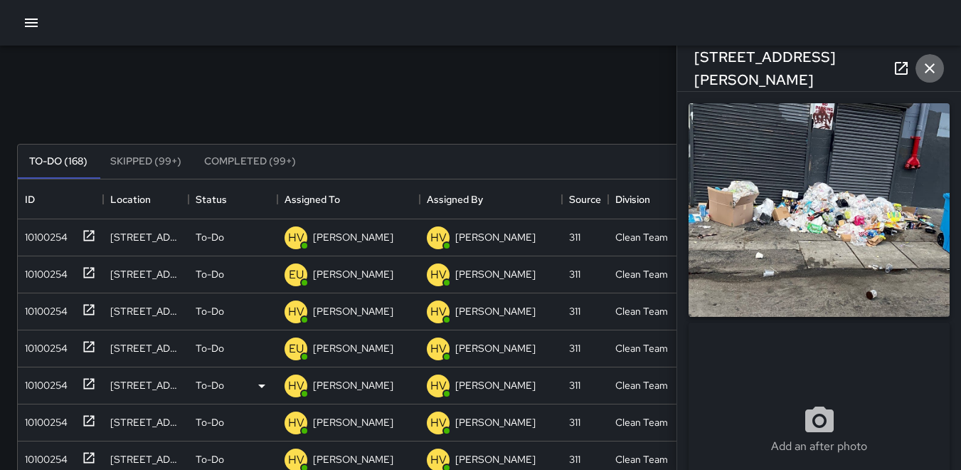
click at [933, 70] on icon "button" at bounding box center [929, 68] width 17 height 17
